Goal: Feedback & Contribution: Contribute content

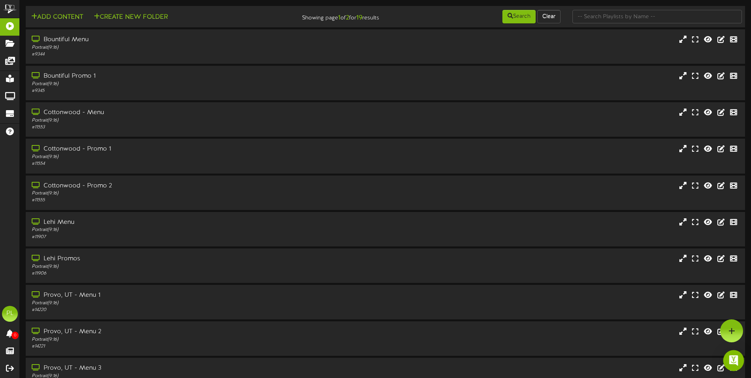
click at [734, 358] on div "Open Intercom Messenger" at bounding box center [733, 360] width 21 height 21
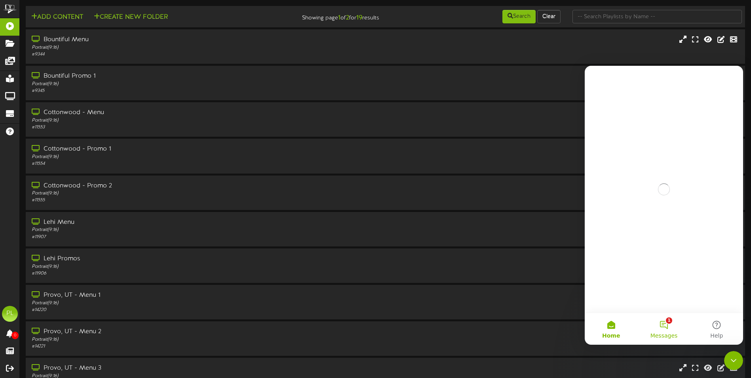
click at [664, 322] on button "1 Messages" at bounding box center [663, 329] width 53 height 32
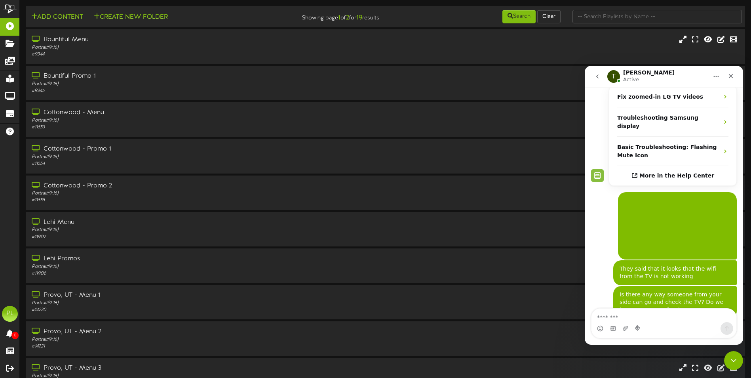
scroll to position [241, 0]
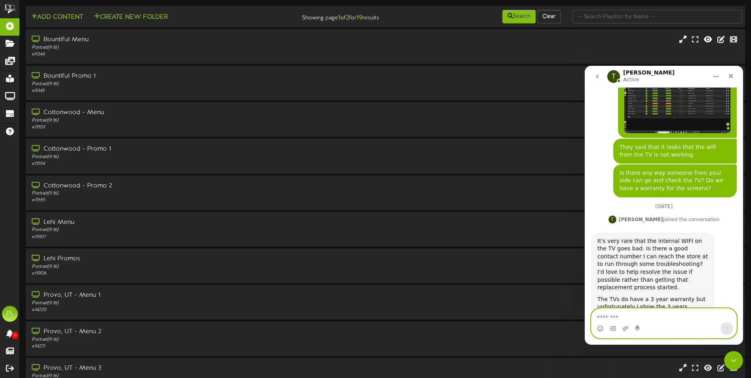
click at [633, 318] on textarea "Message…" at bounding box center [664, 314] width 145 height 13
type textarea "**********"
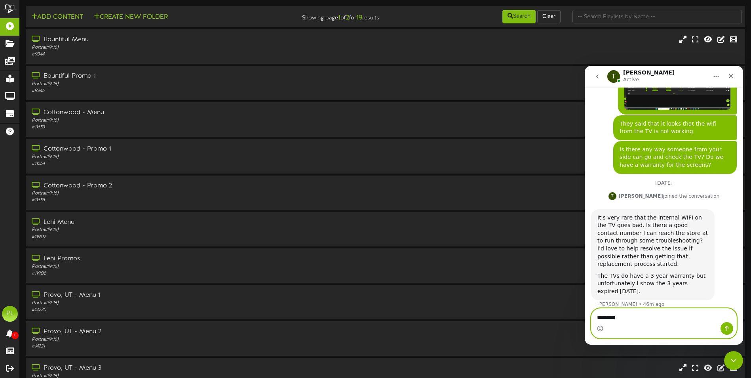
type textarea "**********"
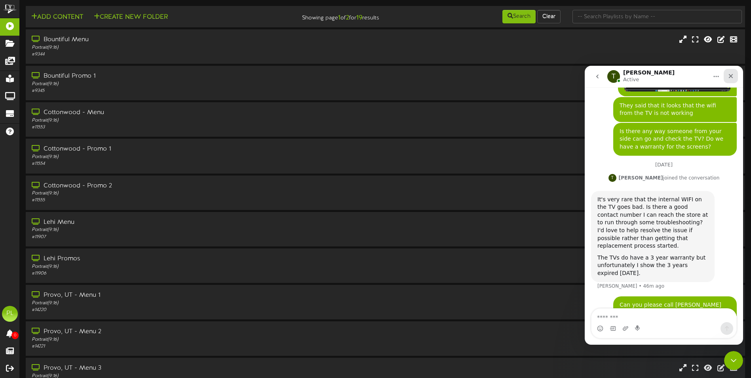
click at [735, 76] on div "Close" at bounding box center [731, 76] width 14 height 14
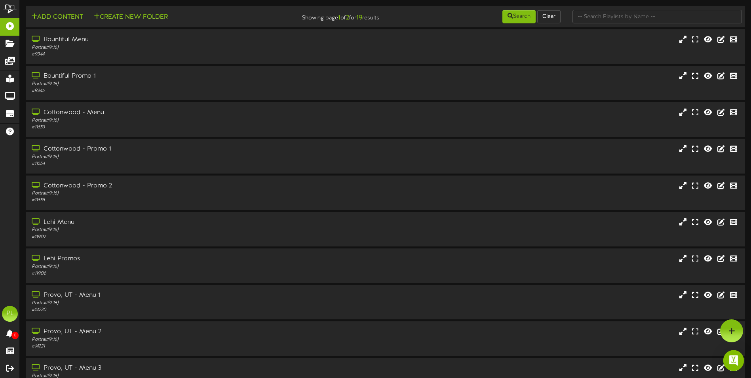
click at [737, 358] on img "Open Intercom Messenger" at bounding box center [734, 360] width 10 height 10
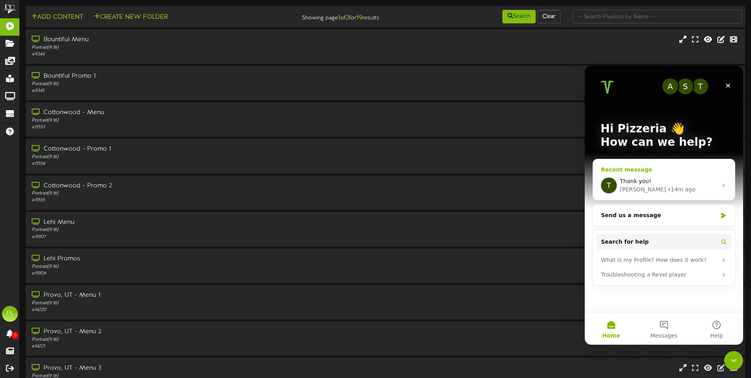
click at [656, 182] on div "Thank you!" at bounding box center [668, 181] width 97 height 8
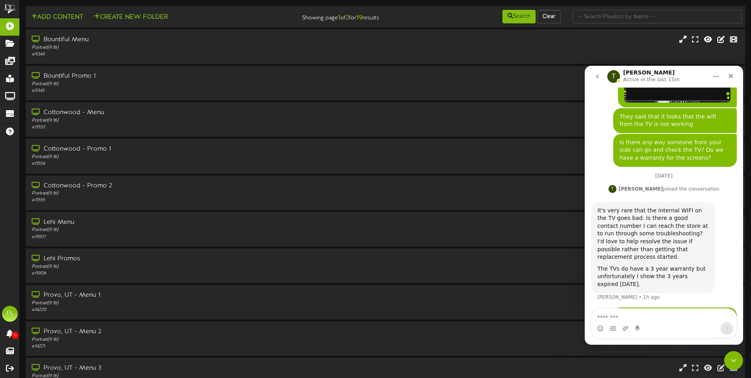
scroll to position [283, 0]
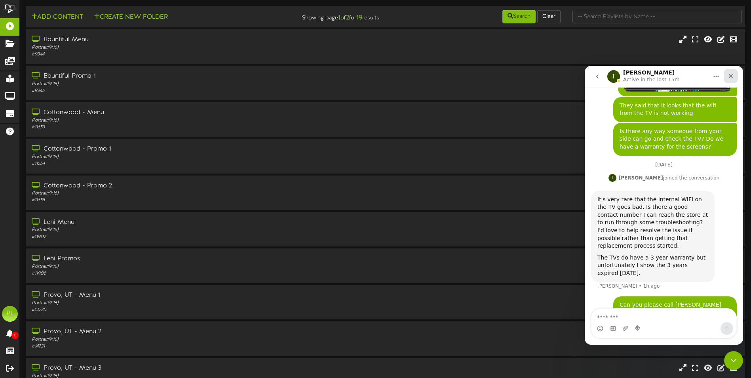
click at [734, 75] on div "Close" at bounding box center [731, 76] width 14 height 14
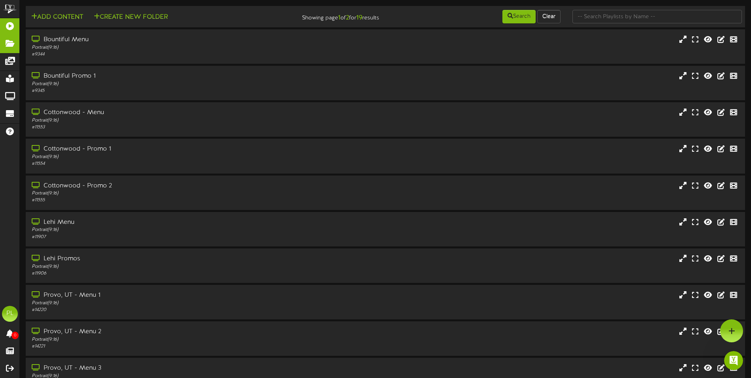
scroll to position [0, 0]
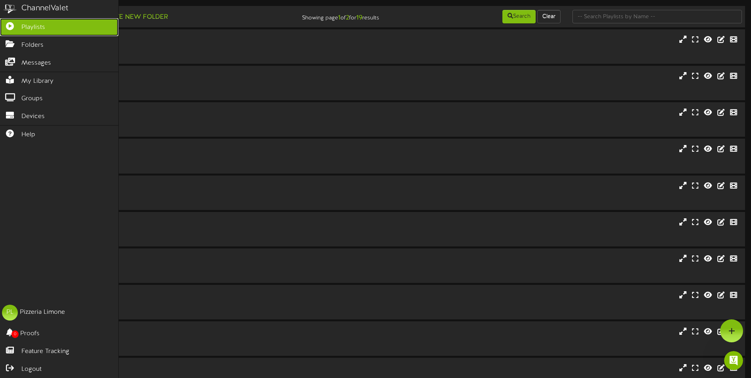
click at [48, 24] on link "Playlists" at bounding box center [59, 27] width 118 height 18
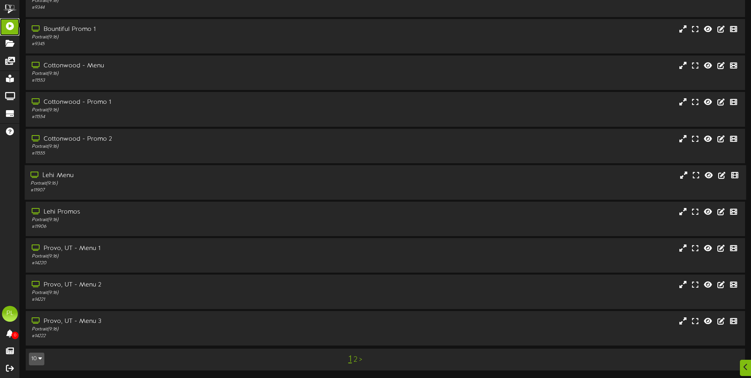
scroll to position [47, 0]
click at [116, 215] on div "Lehi Promos" at bounding box center [174, 211] width 289 height 9
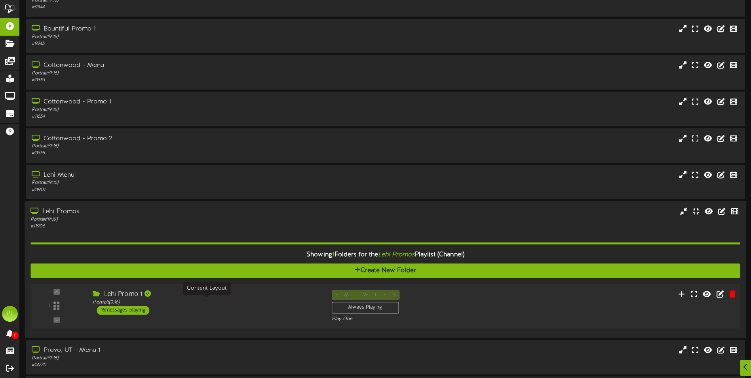
click at [219, 305] on div "Portrait ( 9:16 )" at bounding box center [206, 302] width 227 height 7
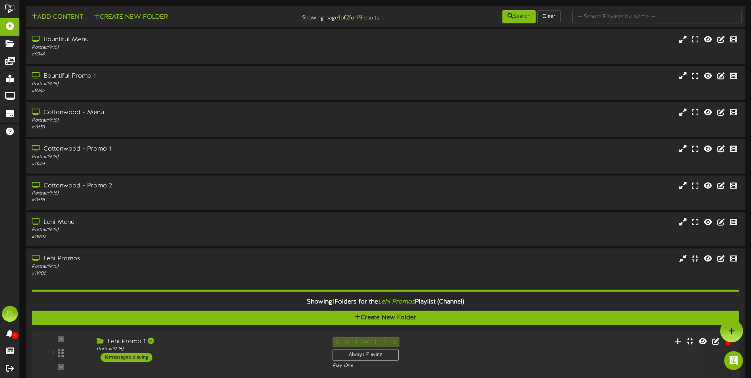
scroll to position [0, 0]
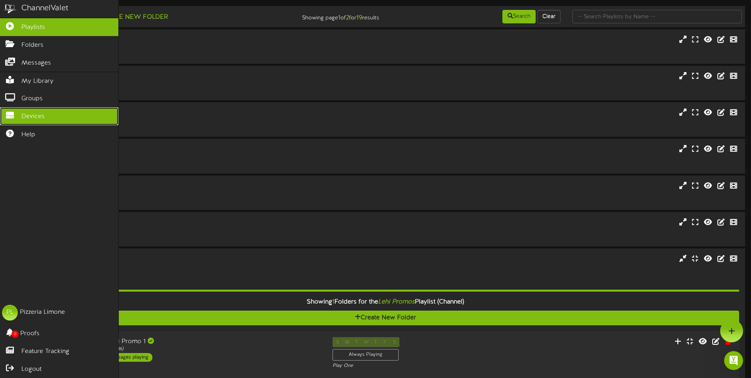
click at [38, 112] on span "Devices" at bounding box center [32, 116] width 23 height 9
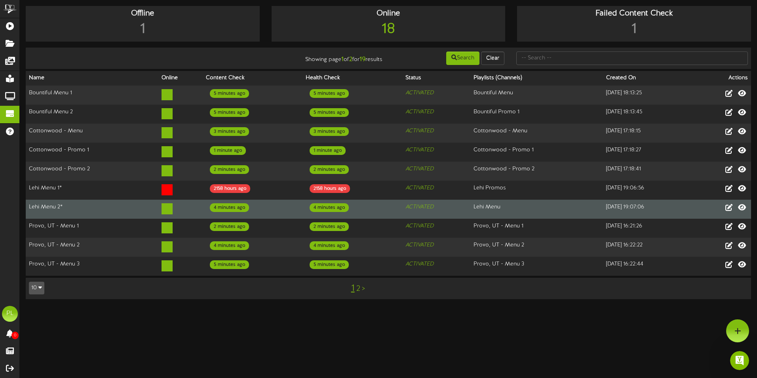
click at [94, 208] on td "Lehi Menu 2*" at bounding box center [92, 209] width 133 height 19
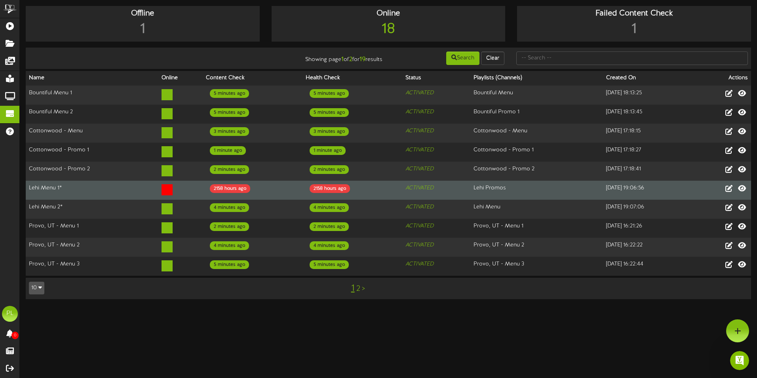
click at [87, 190] on td "Lehi Menu 1*" at bounding box center [92, 190] width 133 height 19
click at [730, 184] on icon at bounding box center [729, 188] width 9 height 9
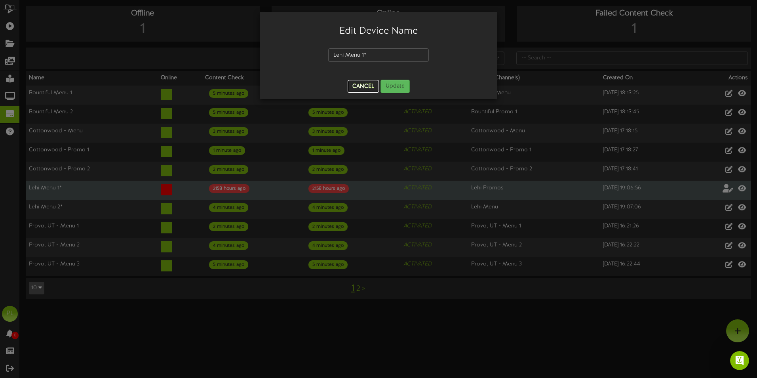
click at [363, 86] on button "Cancel" at bounding box center [363, 86] width 31 height 13
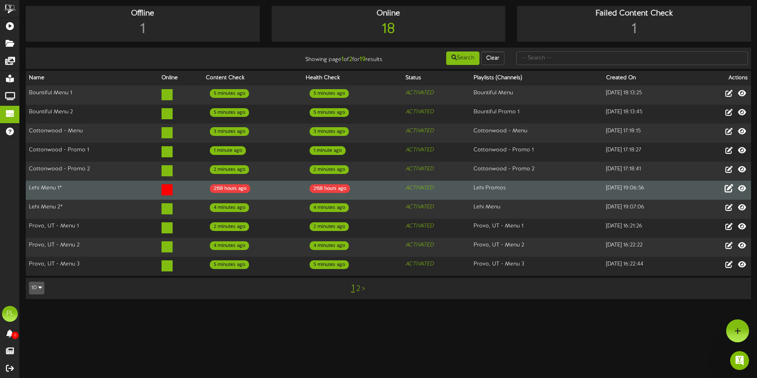
click at [361, 282] on div "1 2 >" at bounding box center [357, 288] width 183 height 15
click at [354, 283] on link "1" at bounding box center [353, 288] width 4 height 10
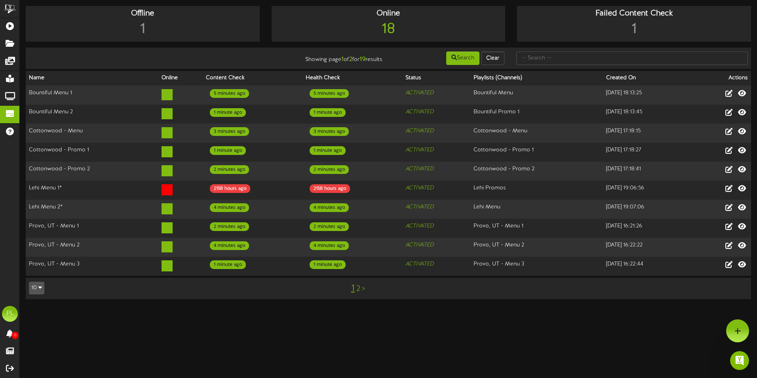
click at [357, 284] on link "2" at bounding box center [358, 288] width 4 height 9
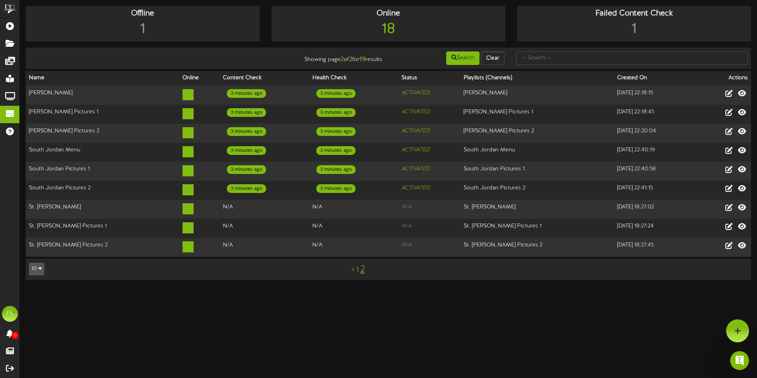
click at [356, 265] on link "1" at bounding box center [357, 269] width 3 height 9
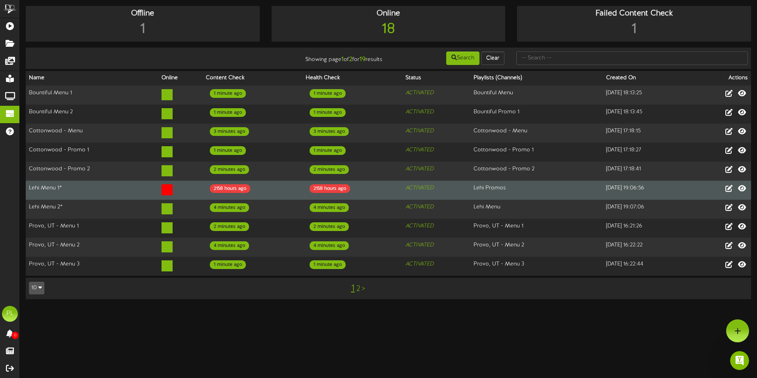
click at [491, 185] on td "Lehi Promos" at bounding box center [536, 190] width 133 height 19
click at [730, 184] on icon at bounding box center [729, 188] width 9 height 9
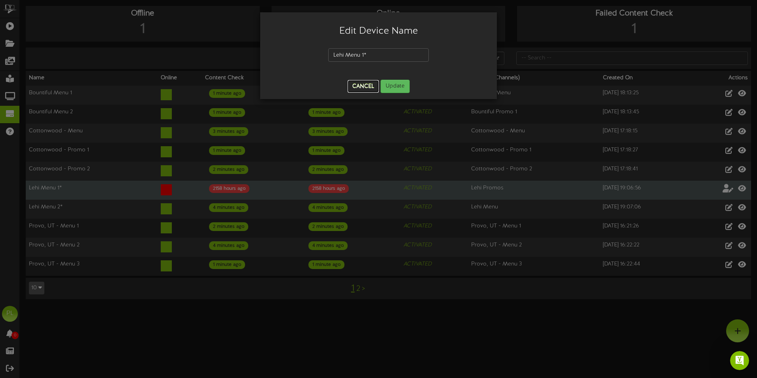
click at [361, 87] on button "Cancel" at bounding box center [363, 86] width 31 height 13
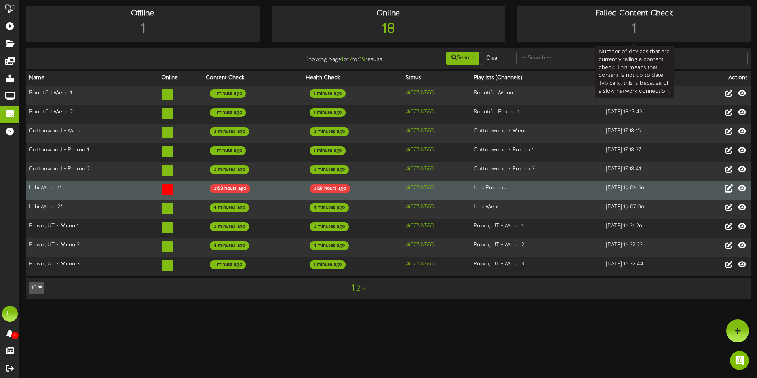
click at [637, 25] on div "1" at bounding box center [634, 29] width 230 height 20
click at [436, 11] on div "Online" at bounding box center [389, 13] width 230 height 11
click at [52, 185] on td "Lehi Menu 1*" at bounding box center [92, 190] width 133 height 19
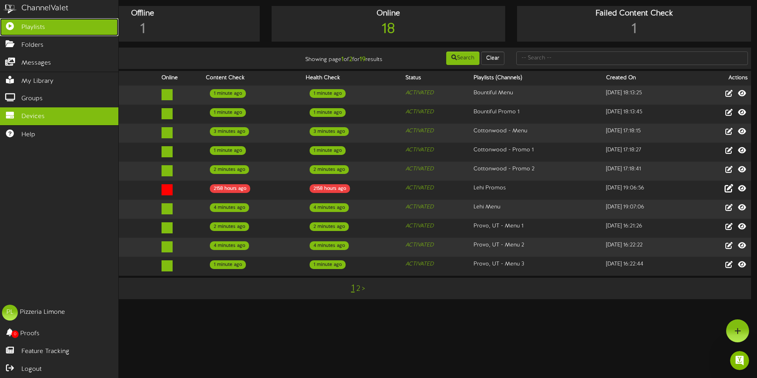
click at [43, 29] on span "Playlists" at bounding box center [33, 27] width 24 height 9
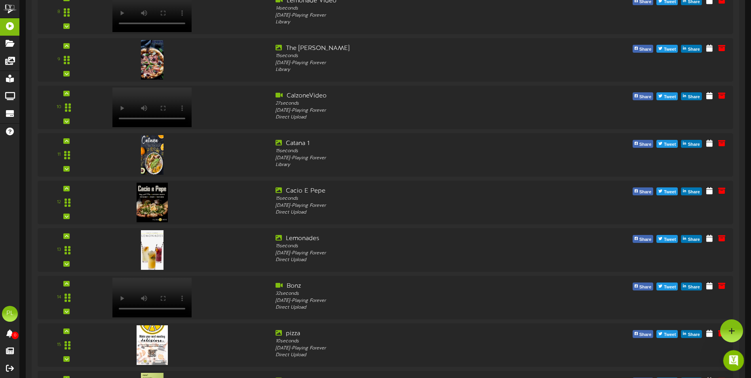
click at [729, 362] on icon "Open Intercom Messenger" at bounding box center [732, 359] width 13 height 13
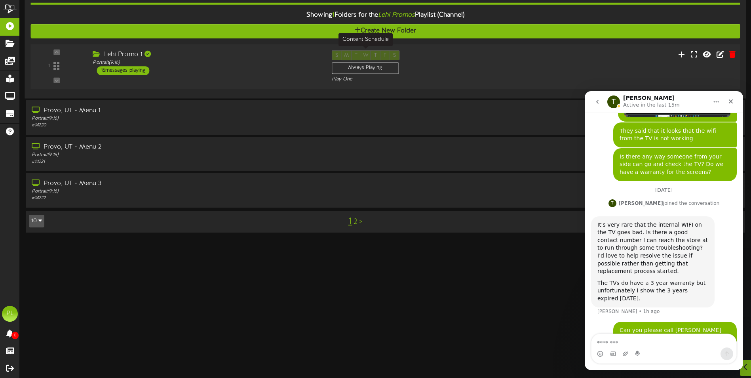
click at [372, 70] on div "Always Playing" at bounding box center [365, 68] width 67 height 12
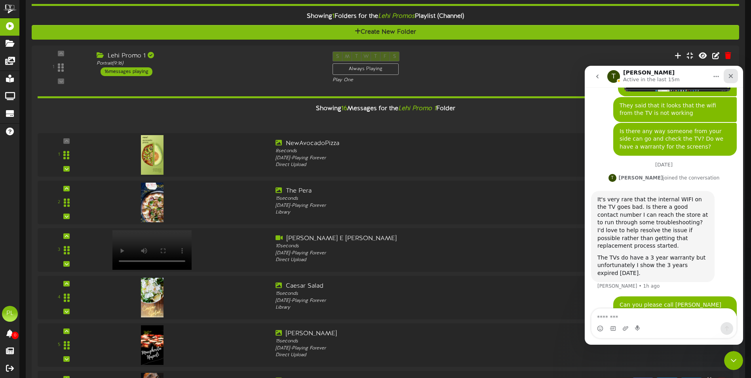
click at [730, 74] on icon "Close" at bounding box center [731, 76] width 6 height 6
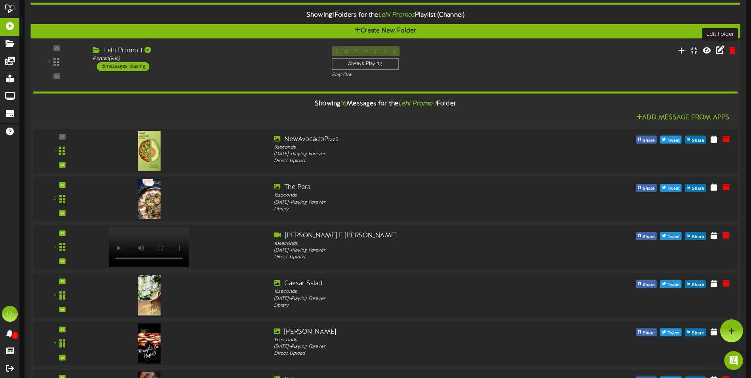
click at [719, 53] on icon at bounding box center [720, 50] width 9 height 9
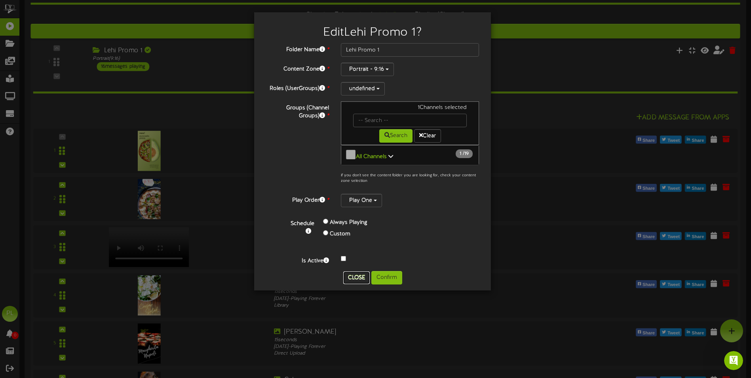
click at [357, 276] on button "Close" at bounding box center [356, 277] width 27 height 13
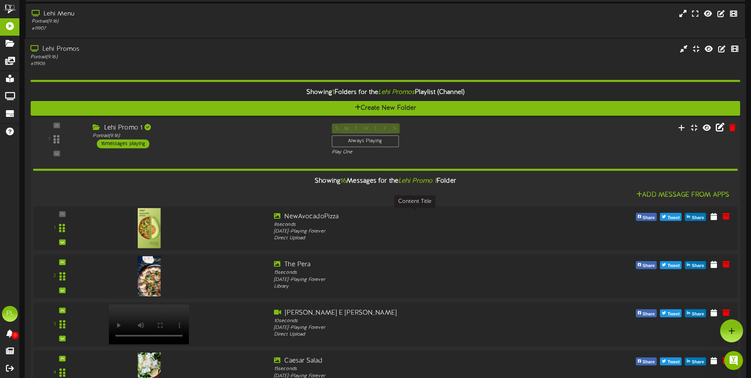
scroll to position [206, 0]
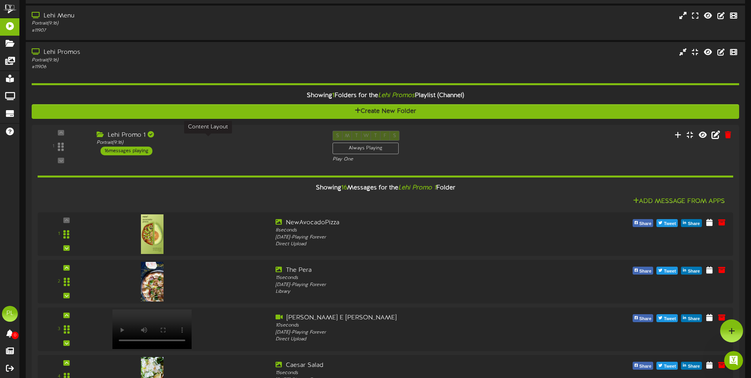
click at [197, 146] on div "Lehi Promo 1 Portrait ( 9:16 ) 16 messages playing" at bounding box center [209, 143] width 236 height 25
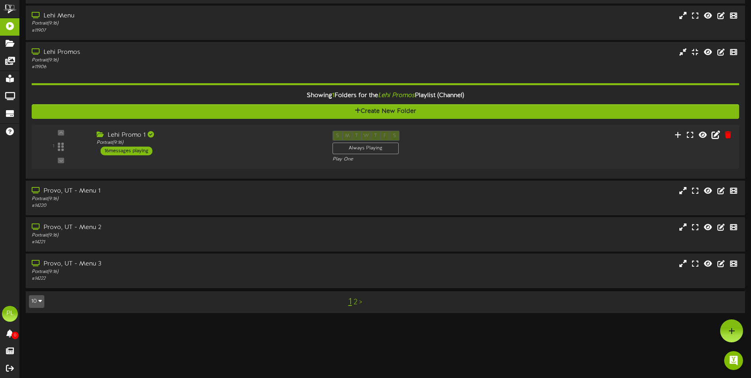
click at [261, 136] on div "Lehi Promo 1" at bounding box center [209, 135] width 224 height 9
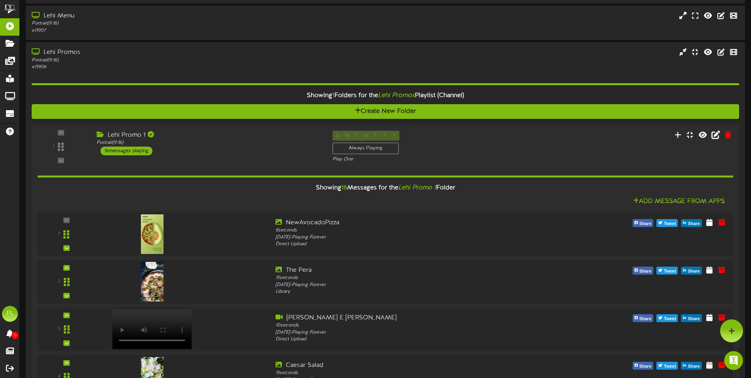
click at [287, 196] on div "Add Message From Apps" at bounding box center [386, 201] width 696 height 10
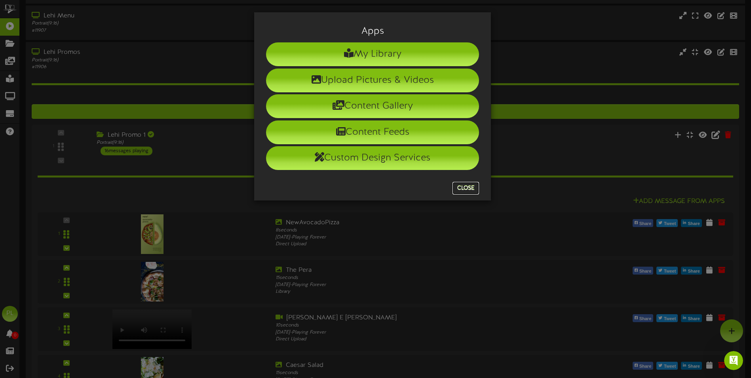
click at [460, 188] on button "Close" at bounding box center [466, 188] width 27 height 13
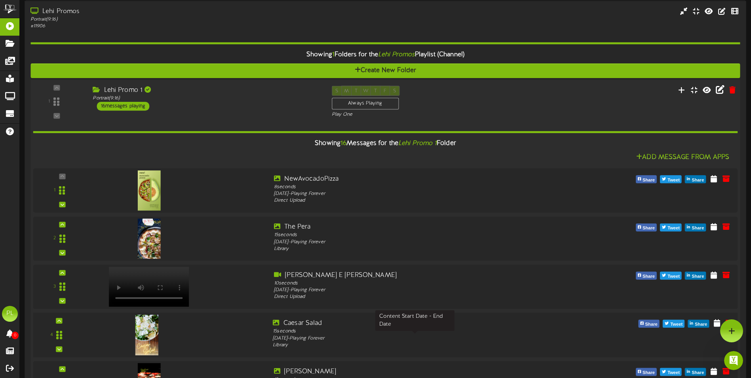
scroll to position [0, 0]
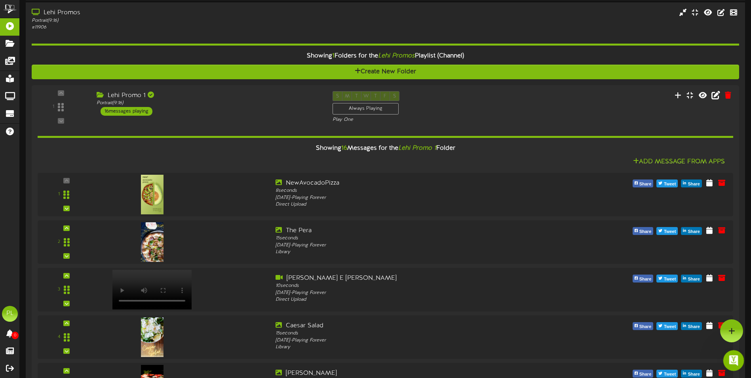
click at [732, 354] on icon "Open Intercom Messenger" at bounding box center [732, 359] width 13 height 13
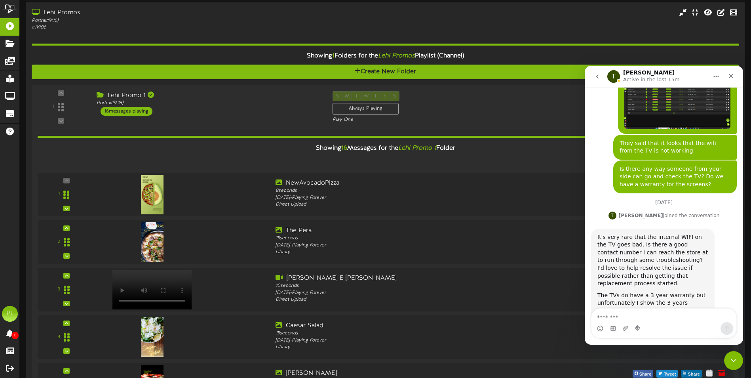
scroll to position [283, 0]
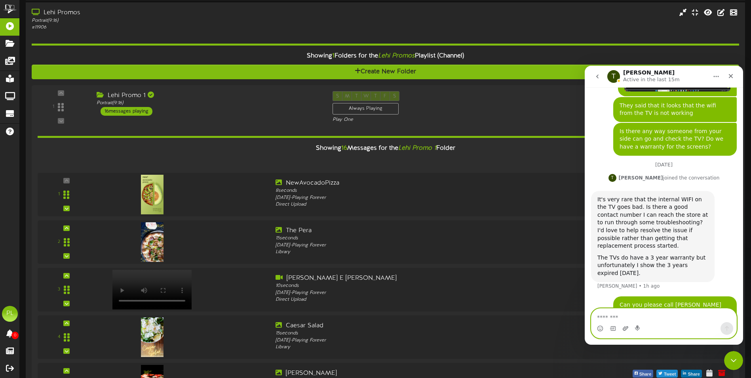
click at [625, 329] on icon "Upload attachment" at bounding box center [625, 328] width 6 height 6
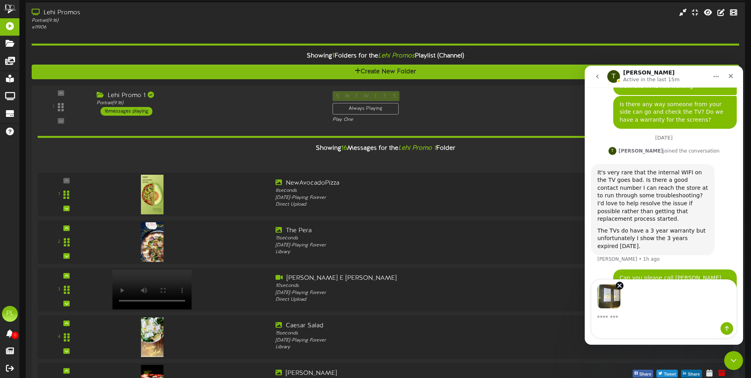
scroll to position [312, 0]
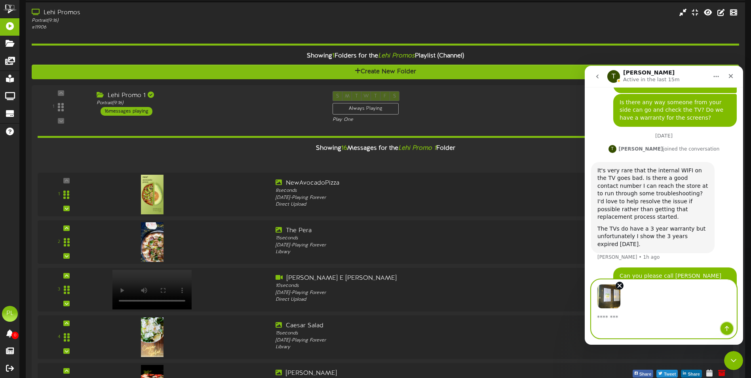
click at [729, 328] on icon "Send a message…" at bounding box center [727, 328] width 4 height 5
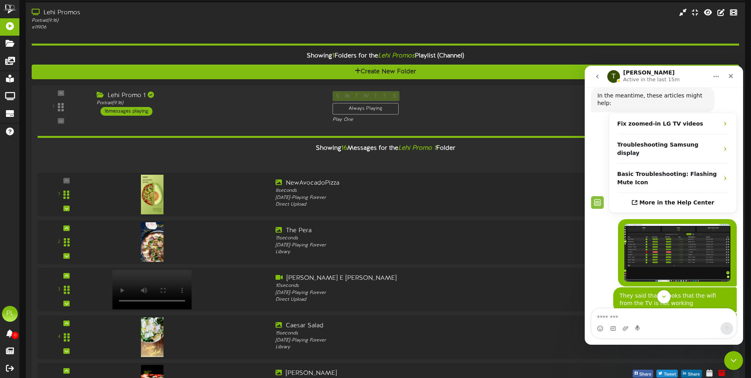
scroll to position [82, 0]
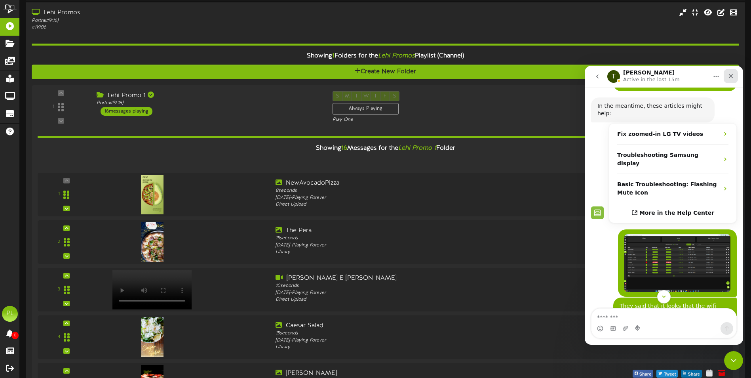
click at [734, 74] on icon "Close" at bounding box center [731, 76] width 6 height 6
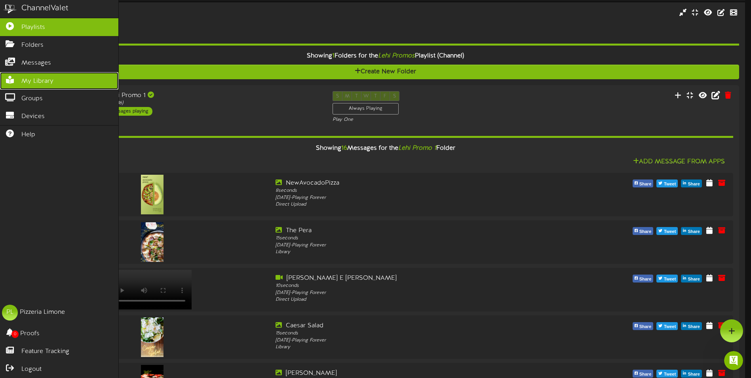
drag, startPoint x: 56, startPoint y: 83, endPoint x: 70, endPoint y: 83, distance: 14.3
click at [56, 82] on link "My Library" at bounding box center [59, 81] width 118 height 18
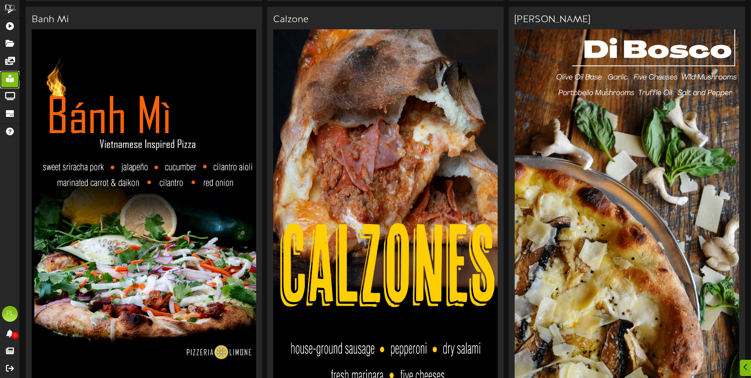
scroll to position [642, 0]
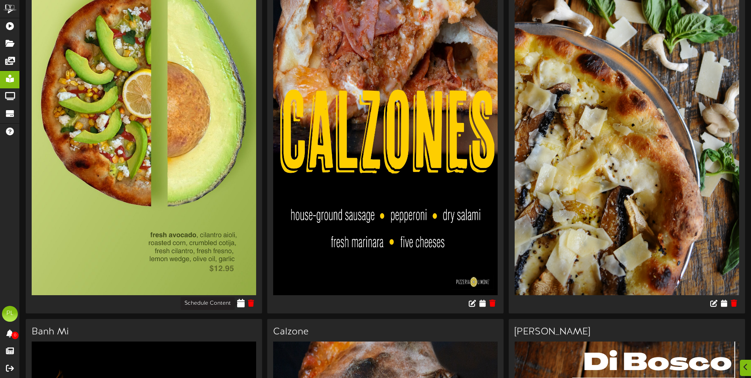
click at [243, 303] on icon at bounding box center [242, 303] width 8 height 9
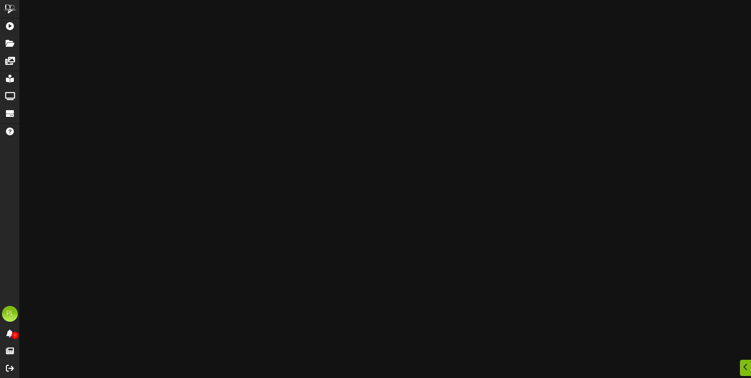
type input "AvocadoPizza"
type input "8"
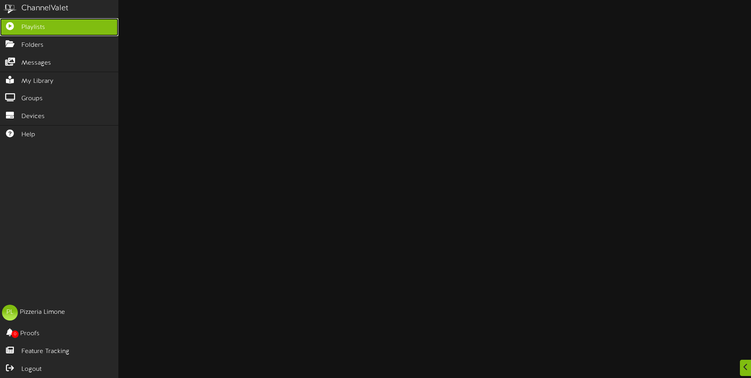
click at [31, 25] on span "Playlists" at bounding box center [33, 27] width 24 height 9
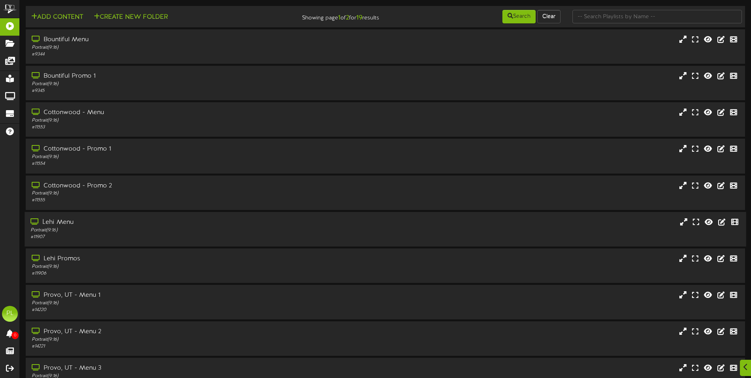
scroll to position [47, 0]
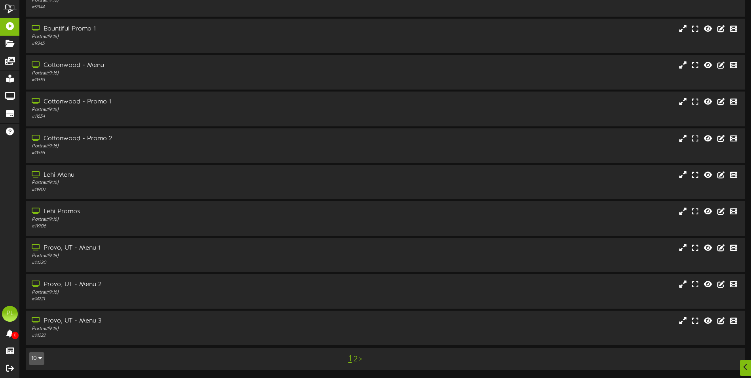
drag, startPoint x: 356, startPoint y: 361, endPoint x: 364, endPoint y: 356, distance: 10.3
click at [356, 361] on link "2" at bounding box center [356, 359] width 4 height 9
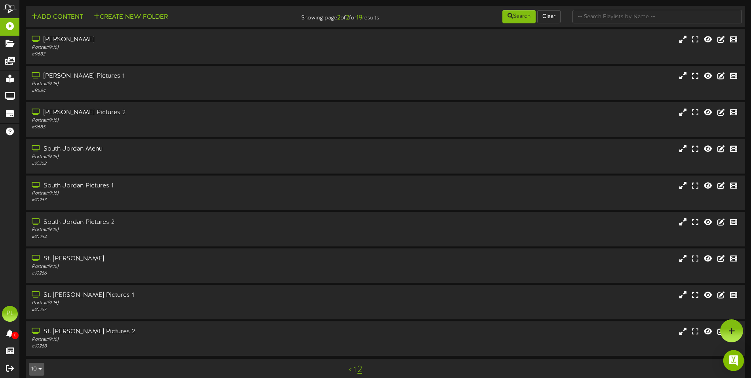
click at [730, 361] on img "Open Intercom Messenger" at bounding box center [734, 360] width 10 height 10
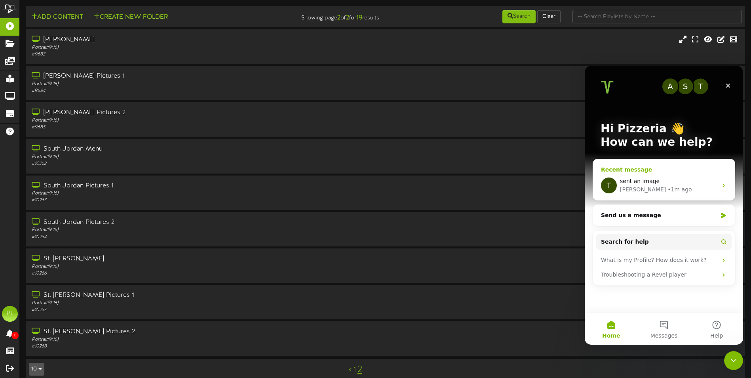
click at [682, 190] on div "Tyler • 1m ago" at bounding box center [668, 189] width 97 height 8
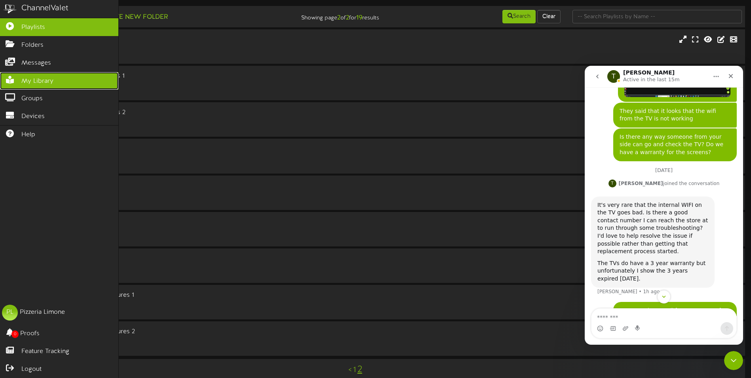
click at [51, 80] on span "My Library" at bounding box center [37, 81] width 32 height 9
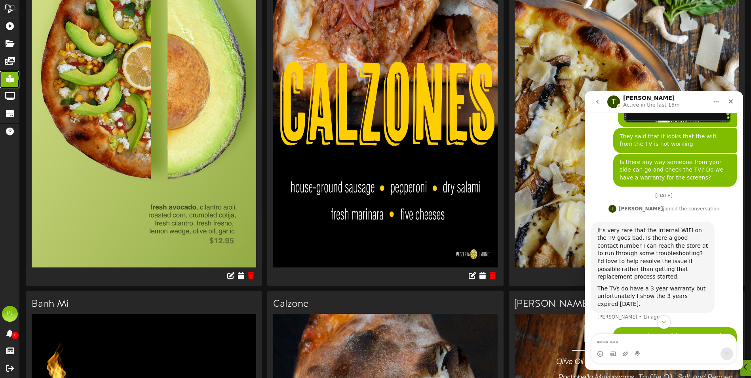
scroll to position [673, 0]
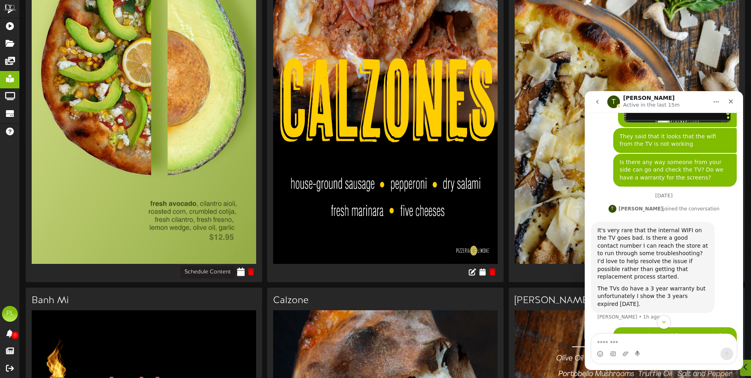
click at [240, 273] on icon at bounding box center [242, 271] width 8 height 9
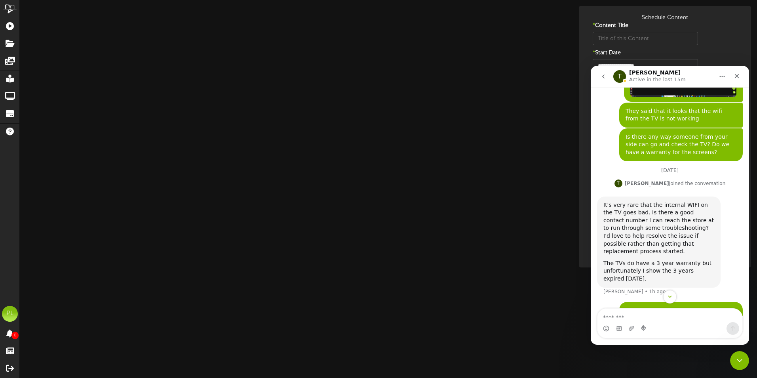
type input "AvocadoPizza"
type input "8"
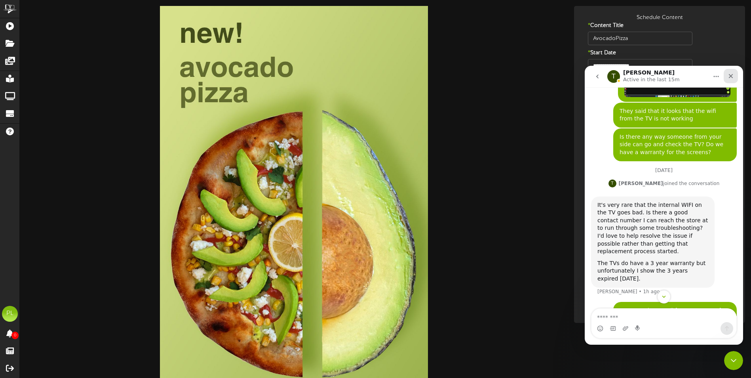
click at [730, 79] on div "Close" at bounding box center [731, 76] width 14 height 14
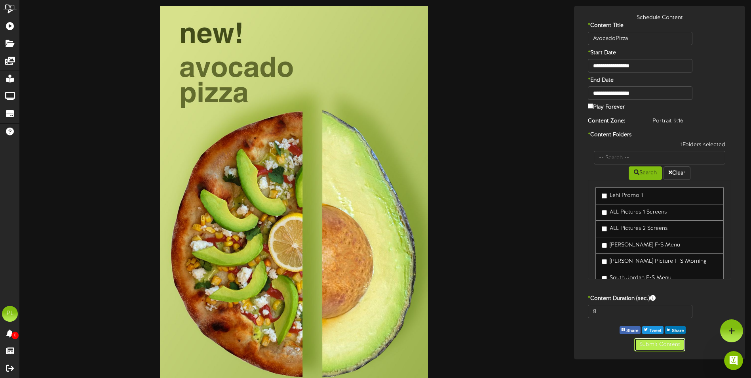
click at [679, 344] on button "Submit Content" at bounding box center [659, 344] width 51 height 13
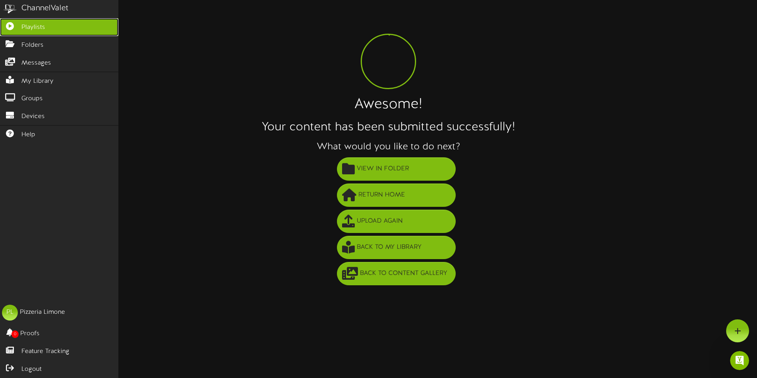
click at [36, 29] on span "Playlists" at bounding box center [33, 27] width 24 height 9
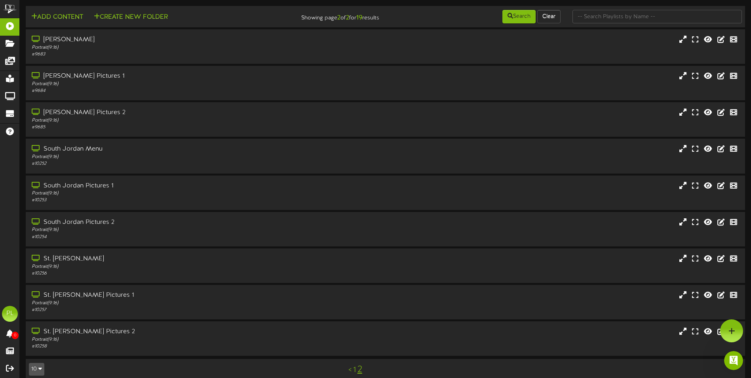
click at [354, 373] on link "1" at bounding box center [354, 369] width 3 height 9
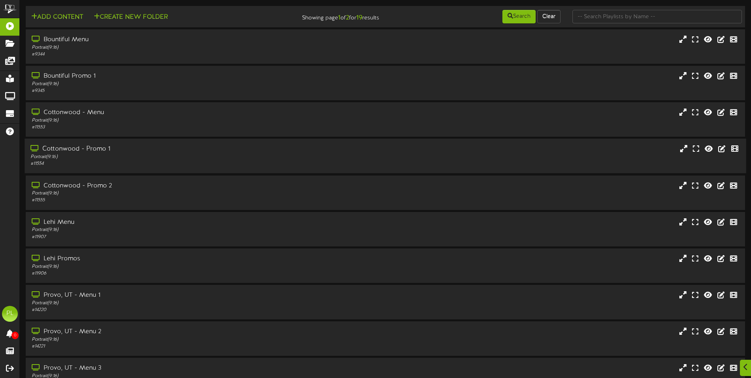
scroll to position [47, 0]
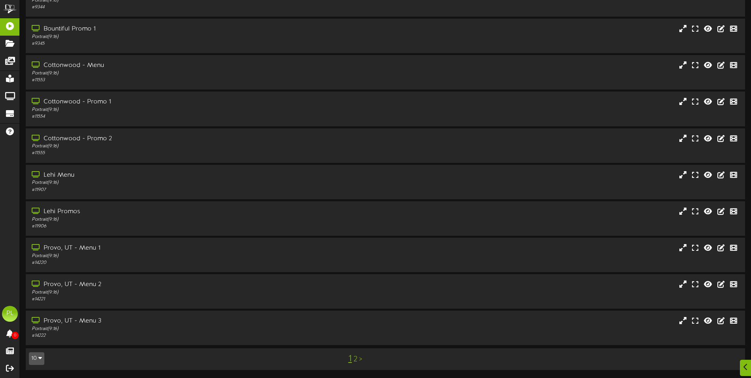
click at [356, 359] on link "2" at bounding box center [356, 359] width 4 height 9
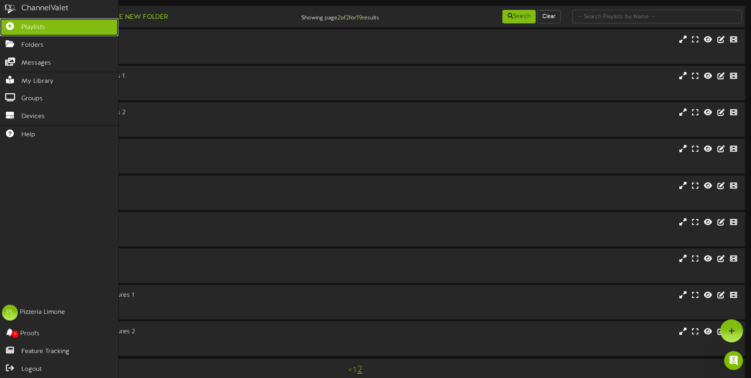
click at [49, 23] on link "Playlists" at bounding box center [59, 27] width 118 height 18
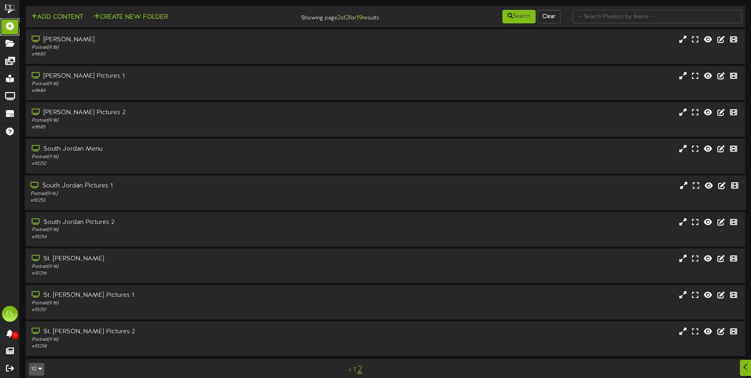
scroll to position [10, 0]
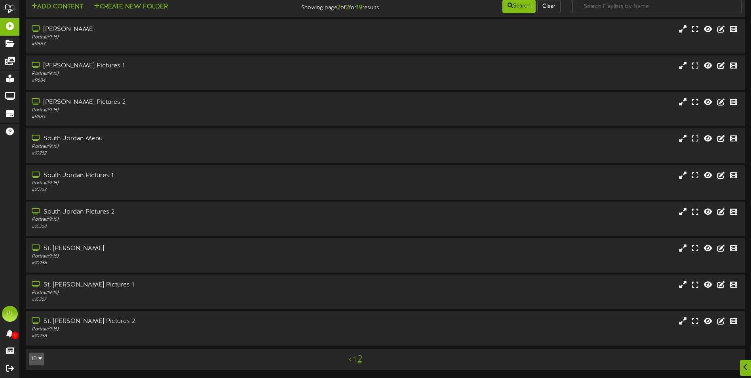
click at [352, 360] on div "< 1 2" at bounding box center [354, 359] width 181 height 15
click at [355, 359] on link "1" at bounding box center [354, 359] width 3 height 9
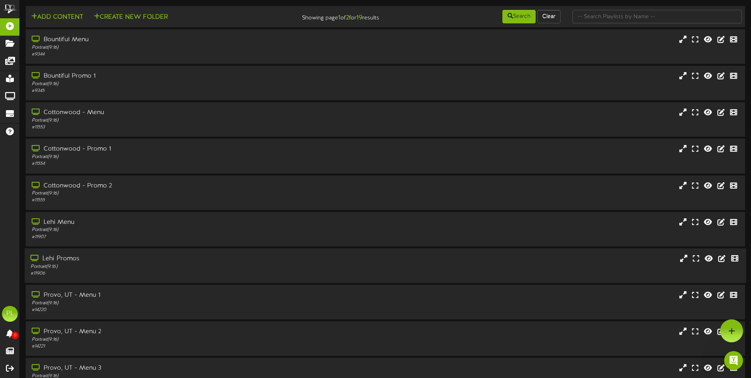
click at [92, 265] on div "Portrait ( 9:16 )" at bounding box center [174, 266] width 289 height 7
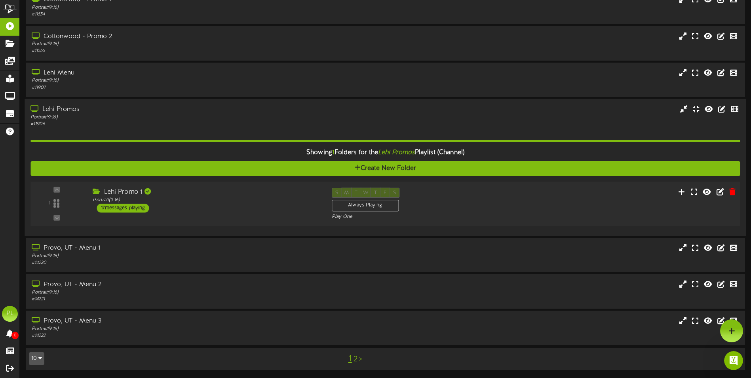
click at [517, 203] on div "1 ( 9:16" at bounding box center [385, 203] width 717 height 32
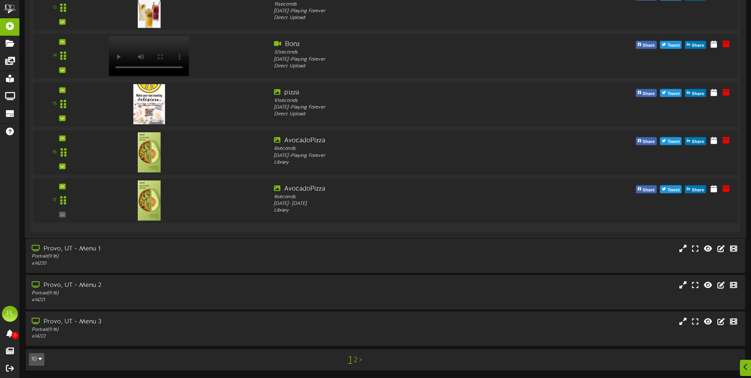
scroll to position [1006, 0]
click at [718, 190] on icon at bounding box center [717, 187] width 8 height 9
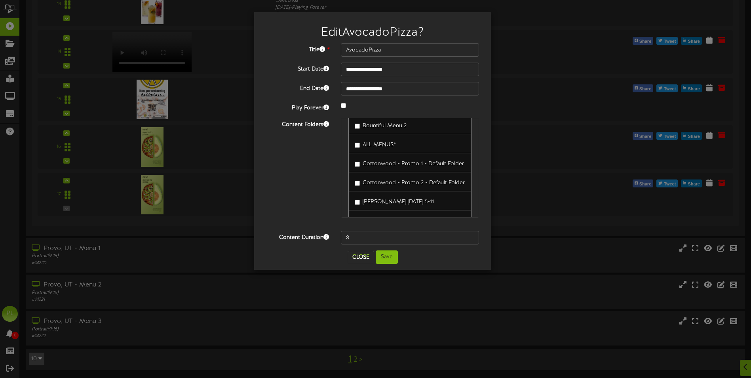
scroll to position [0, 0]
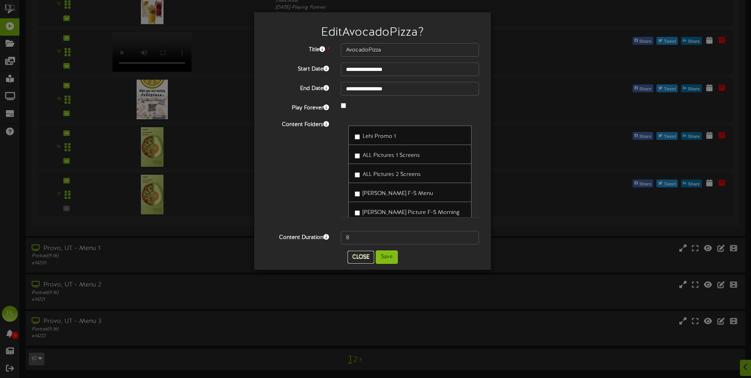
click at [360, 257] on button "Close" at bounding box center [361, 257] width 27 height 13
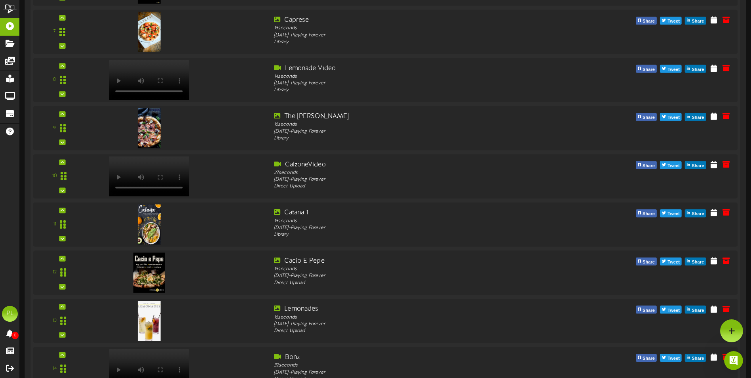
scroll to position [571, 0]
